Goal: Task Accomplishment & Management: Manage account settings

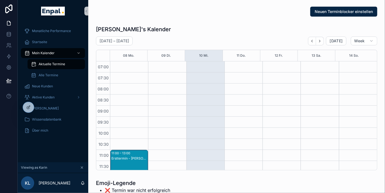
scroll to position [117, 0]
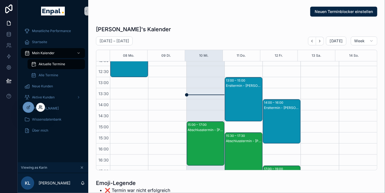
click at [41, 107] on icon at bounding box center [40, 107] width 4 height 4
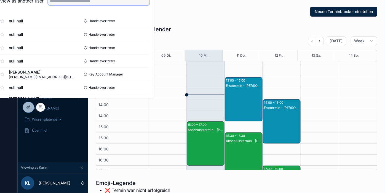
click at [101, 5] on input "text" at bounding box center [99, 0] width 102 height 9
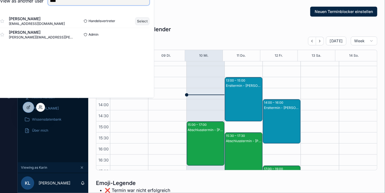
type input "****"
click at [147, 23] on button "Select" at bounding box center [142, 21] width 14 height 8
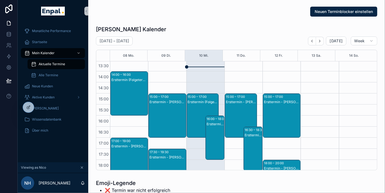
scroll to position [161, 0]
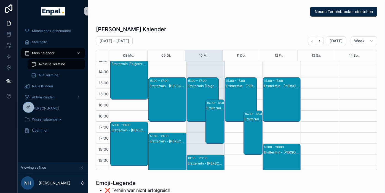
click at [197, 111] on div "Ersttermin (Folgetermin) - [PERSON_NAME]" at bounding box center [203, 104] width 31 height 43
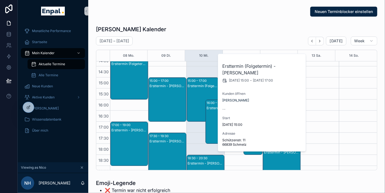
click at [210, 121] on div "Ersttermin - [PERSON_NAME]" at bounding box center [215, 126] width 17 height 43
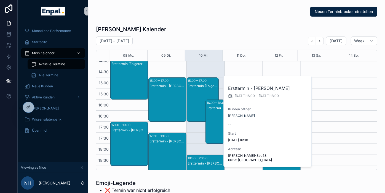
click at [192, 97] on div "Ersttermin (Folgetermin) - [PERSON_NAME]" at bounding box center [203, 104] width 31 height 43
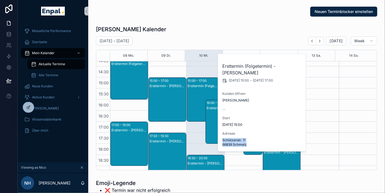
drag, startPoint x: 249, startPoint y: 137, endPoint x: 222, endPoint y: 132, distance: 26.9
click at [223, 138] on span "Schützenstr. 11 66839 Schmelz" at bounding box center [262, 142] width 79 height 9
copy span "Schützenstr. 11 66839 Schmelz"
click at [207, 121] on div "Ersttermin - Martin Geiger" at bounding box center [215, 126] width 17 height 43
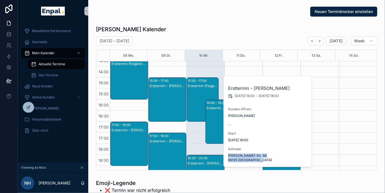
drag, startPoint x: 260, startPoint y: 159, endPoint x: 225, endPoint y: 156, distance: 35.2
click at [225, 156] on div "Ersttermin - Martin Geiger 10.9.2025 16:00 - 10.9.2025 18:00 Kunden öffnen Mart…" at bounding box center [268, 121] width 88 height 91
copy span "Richard-Wagner-Str. 58 66125 Saarbrücken"
click at [200, 88] on div "Ersttermin (Folgetermin) - Franz Peter" at bounding box center [203, 104] width 31 height 43
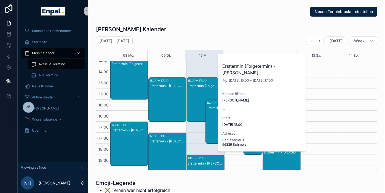
click at [207, 110] on div "Ersttermin - Martin Geiger" at bounding box center [215, 107] width 17 height 5
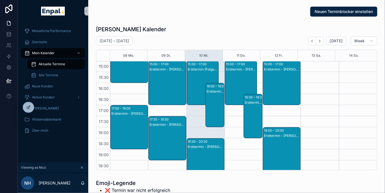
scroll to position [192, 0]
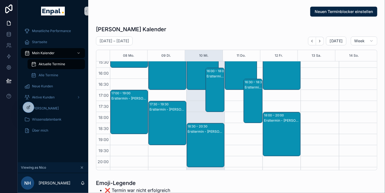
click at [214, 133] on div "Ersttermin - Joachim Gräber" at bounding box center [206, 131] width 36 height 5
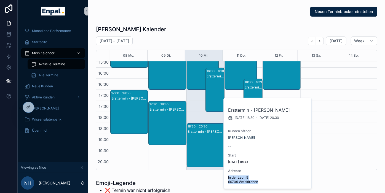
drag, startPoint x: 260, startPoint y: 181, endPoint x: 226, endPoint y: 176, distance: 33.8
click at [226, 176] on div "Ersttermin - Joachim Gräber 10.9.2025 18:30 - 10.9.2025 20:30 Kunden öffnen Joa…" at bounding box center [268, 143] width 88 height 91
copy span "In der Lach 9 66709 Weiskirchen"
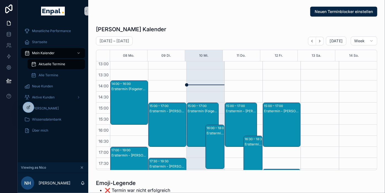
scroll to position [135, 0]
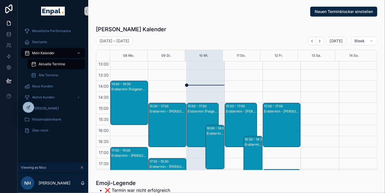
click at [204, 116] on div "Ersttermin (Folgetermin) - Franz Peter" at bounding box center [203, 130] width 31 height 43
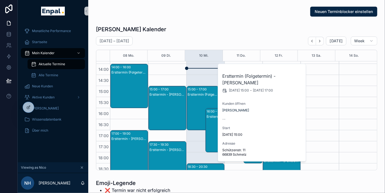
scroll to position [152, 0]
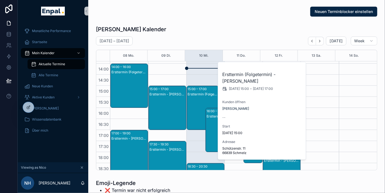
click at [205, 99] on div "Ersttermin (Folgetermin) - Franz Peter" at bounding box center [203, 113] width 31 height 43
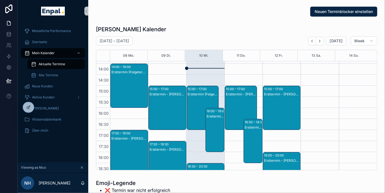
click at [203, 92] on div "Ersttermin (Folgetermin) - Franz Peter" at bounding box center [203, 94] width 31 height 4
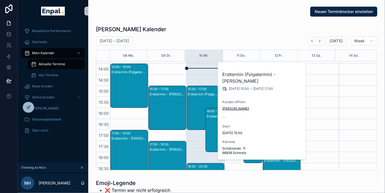
click at [230, 106] on span "Franz Peter" at bounding box center [236, 108] width 27 height 4
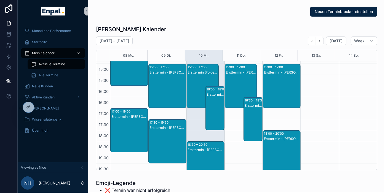
scroll to position [176, 0]
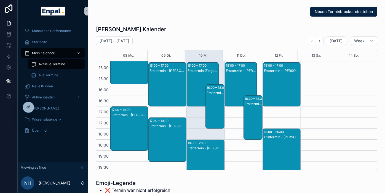
click at [198, 145] on div "18:30 – 20:30" at bounding box center [198, 143] width 21 height 6
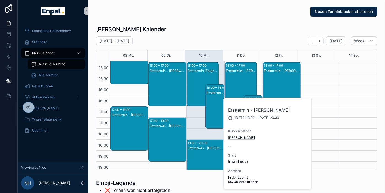
click at [242, 136] on span "Joachim Gräber" at bounding box center [241, 137] width 27 height 4
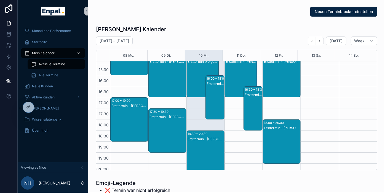
scroll to position [183, 0]
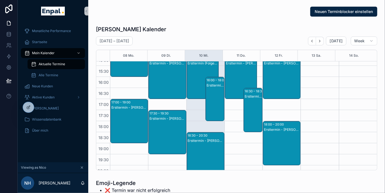
click at [212, 87] on div "Ersttermin - Martin Geiger" at bounding box center [215, 104] width 17 height 43
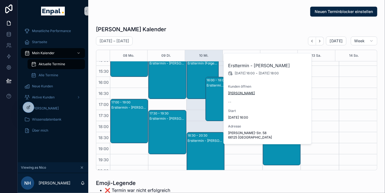
click at [237, 91] on span "Martin Geiger" at bounding box center [241, 93] width 27 height 4
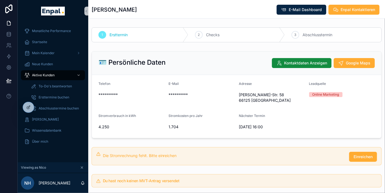
drag, startPoint x: 153, startPoint y: 101, endPoint x: 138, endPoint y: 55, distance: 48.3
click at [138, 55] on div "🪪 Persönliche Daten Kontaktdaten Anzeigen Google Maps" at bounding box center [237, 62] width 290 height 23
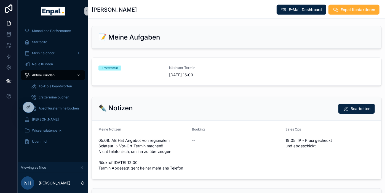
scroll to position [286, 0]
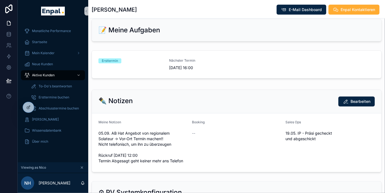
drag, startPoint x: 132, startPoint y: 149, endPoint x: 121, endPoint y: 91, distance: 58.6
click at [121, 91] on div "✒️ Notizen Bearbeiten" at bounding box center [237, 101] width 290 height 23
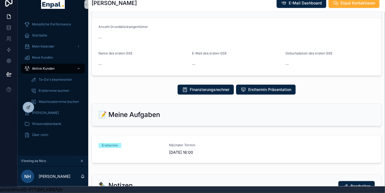
scroll to position [258, 0]
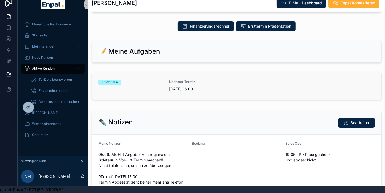
click at [132, 83] on div "Ersttermin" at bounding box center [131, 85] width 64 height 12
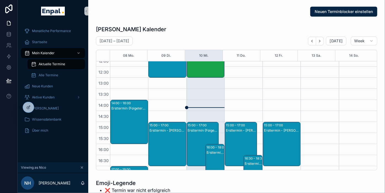
scroll to position [117, 0]
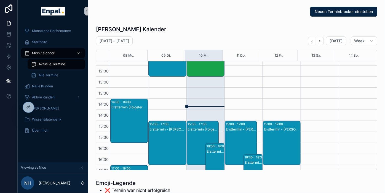
click at [204, 132] on div "Ersttermin (Folgetermin) - Franz Peter" at bounding box center [203, 148] width 31 height 43
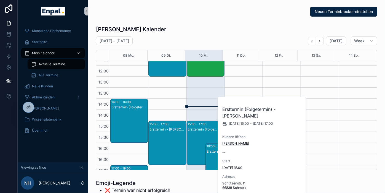
click at [230, 141] on span "Franz Peter" at bounding box center [236, 143] width 27 height 4
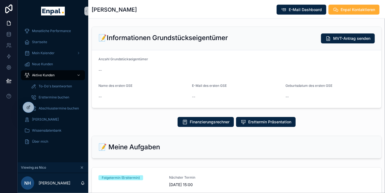
scroll to position [199, 0]
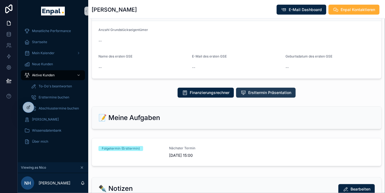
click at [266, 93] on span "Ersttermin Präsentation" at bounding box center [269, 93] width 43 height 6
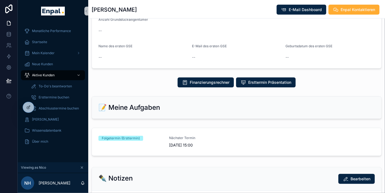
scroll to position [209, 0]
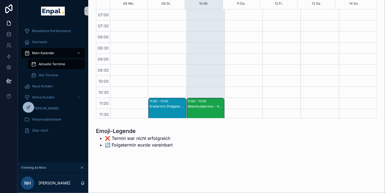
scroll to position [155, 0]
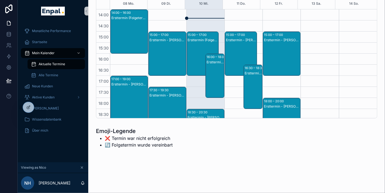
click at [214, 68] on div "Ersttermin - Martin Geiger" at bounding box center [215, 81] width 17 height 43
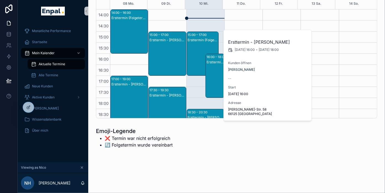
click at [237, 72] on div "Ersttermin - Martin Geiger 10.9.2025 16:00 - 10.9.2025 18:00 Kunden öffnen Mart…" at bounding box center [268, 75] width 88 height 91
click at [239, 68] on span "Martin Geiger" at bounding box center [241, 69] width 27 height 4
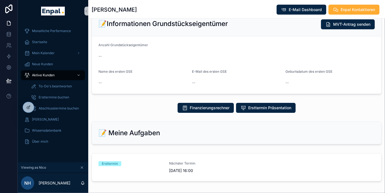
scroll to position [181, 0]
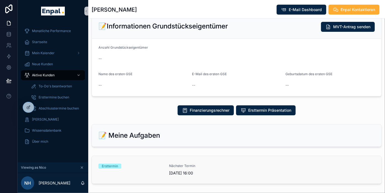
click at [143, 168] on div "Ersttermin" at bounding box center [131, 169] width 64 height 12
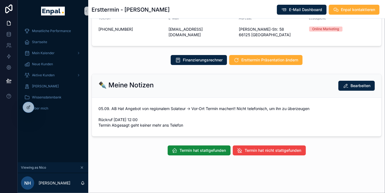
scroll to position [68, 0]
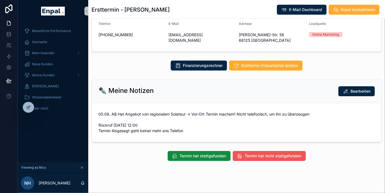
click at [274, 153] on span "Termin hat nicht stattgefunden" at bounding box center [273, 156] width 57 height 6
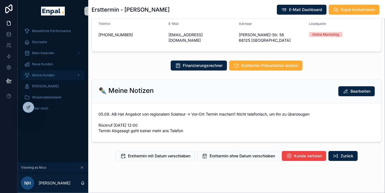
click at [77, 74] on icon "scrollable content" at bounding box center [79, 75] width 4 height 4
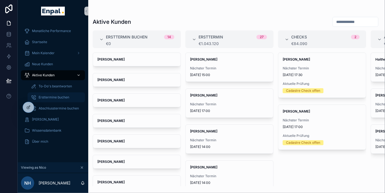
click at [57, 97] on span "Ersttermine buchen" at bounding box center [54, 97] width 31 height 4
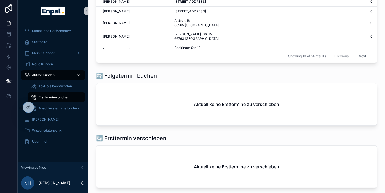
scroll to position [135, 0]
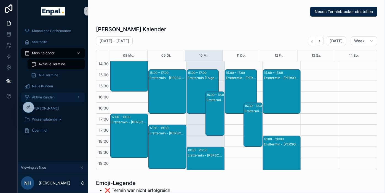
scroll to position [171, 0]
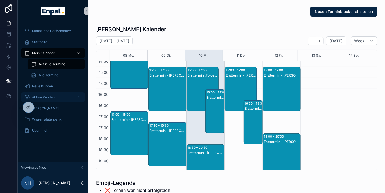
click at [201, 152] on div "Ersttermin - Joachim Gräber" at bounding box center [206, 152] width 36 height 4
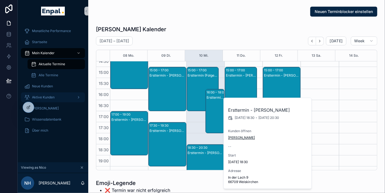
click at [242, 136] on span "Joachim Gräber" at bounding box center [241, 137] width 27 height 4
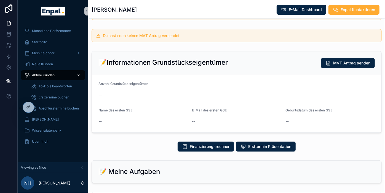
scroll to position [148, 0]
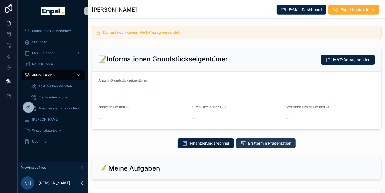
click at [251, 140] on span "Ersttermin Präsentation" at bounding box center [269, 143] width 43 height 6
click at [220, 7] on div "Joachim Gräber E-Mail Dashboard Enpal Kontaktieren" at bounding box center [237, 9] width 290 height 10
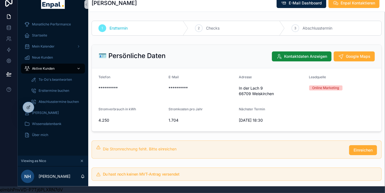
scroll to position [0, 0]
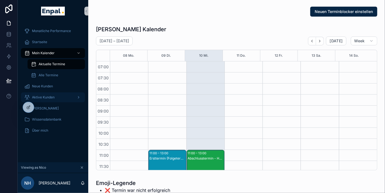
scroll to position [155, 0]
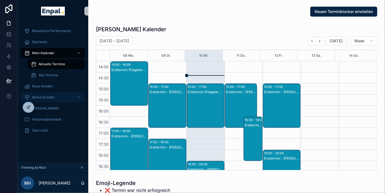
click at [201, 90] on div "Ersttermin (Folgetermin) - Franz Peter" at bounding box center [206, 92] width 36 height 4
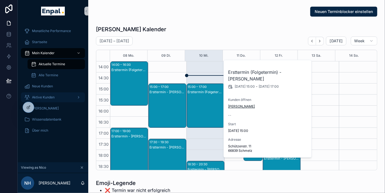
click at [235, 104] on span "Franz Peter" at bounding box center [241, 106] width 27 height 4
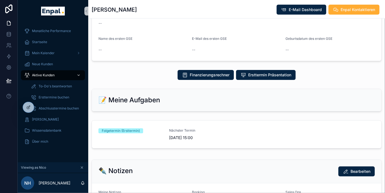
scroll to position [210, 0]
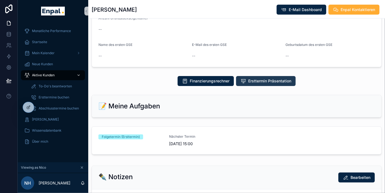
click at [272, 76] on button "Ersttermin Präsentation" at bounding box center [266, 81] width 60 height 10
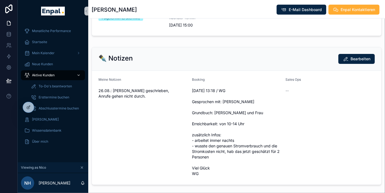
scroll to position [344, 0]
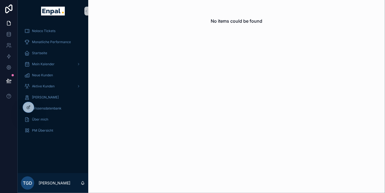
click at [108, 40] on div "No items could be found" at bounding box center [236, 21] width 297 height 42
click at [43, 108] on div at bounding box center [40, 107] width 9 height 9
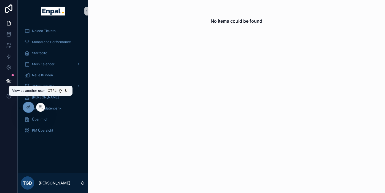
click at [39, 107] on icon at bounding box center [40, 107] width 4 height 4
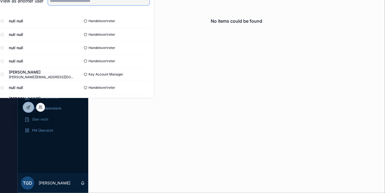
click at [93, 2] on input "text" at bounding box center [99, 0] width 102 height 9
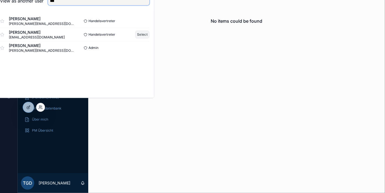
type input "***"
click at [146, 38] on button "Select" at bounding box center [142, 34] width 14 height 8
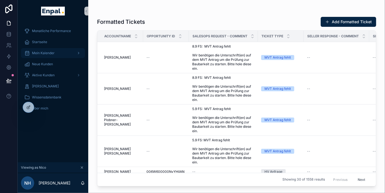
click at [40, 52] on span "Mein Kalender" at bounding box center [43, 53] width 23 height 4
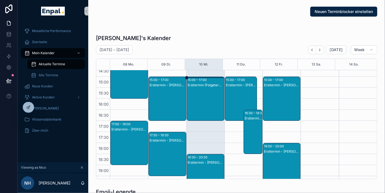
scroll to position [170, 0]
